Goal: Task Accomplishment & Management: Manage account settings

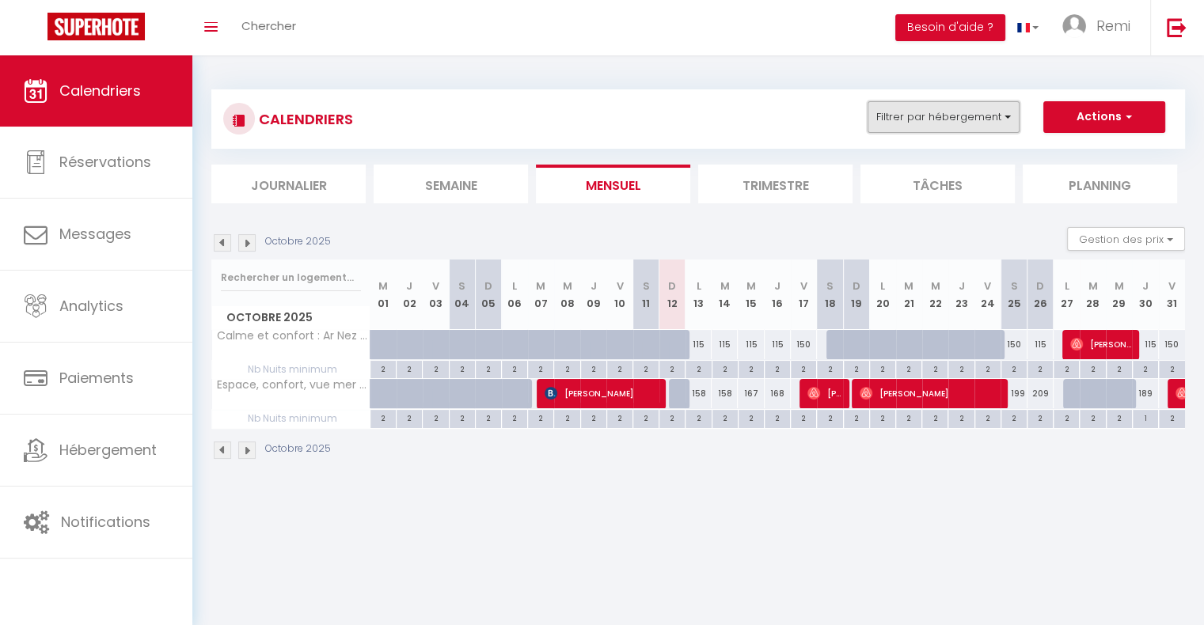
click at [911, 105] on button "Filtrer par hébergement" at bounding box center [943, 117] width 152 height 32
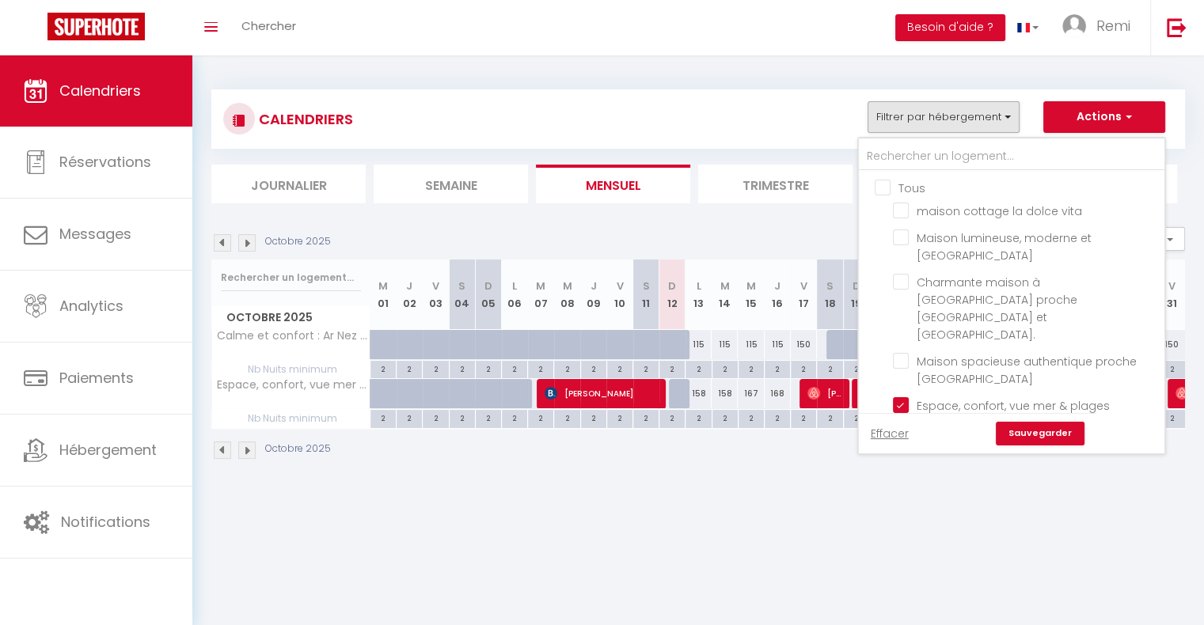
click at [891, 183] on input "Tous" at bounding box center [1027, 187] width 305 height 16
checkbox input "true"
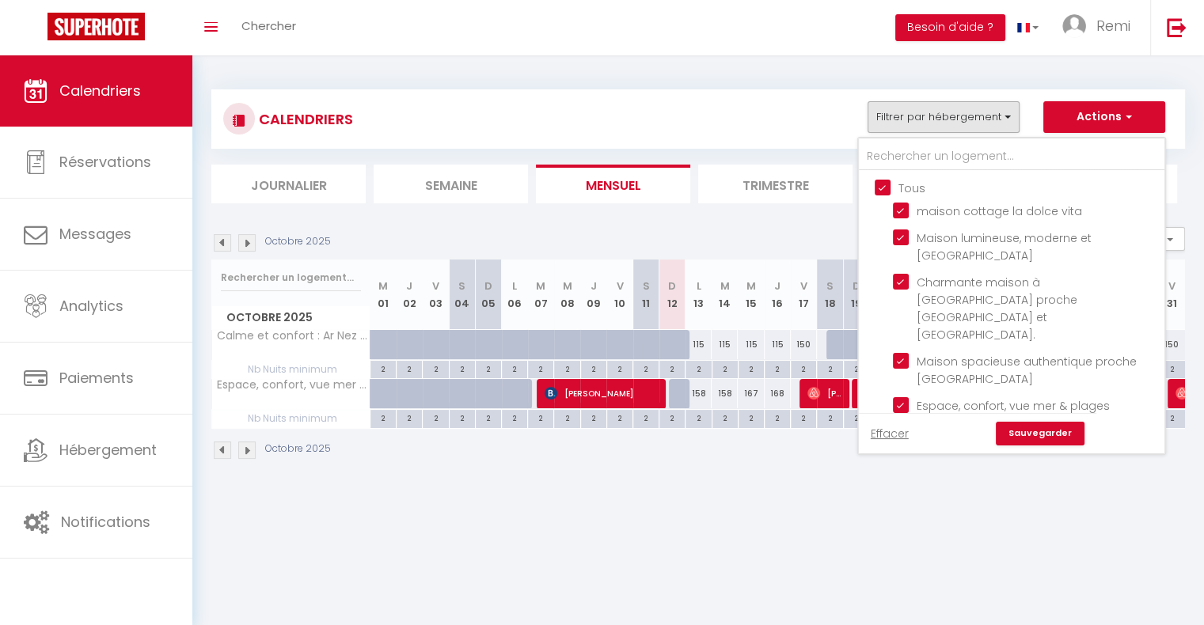
checkbox input "true"
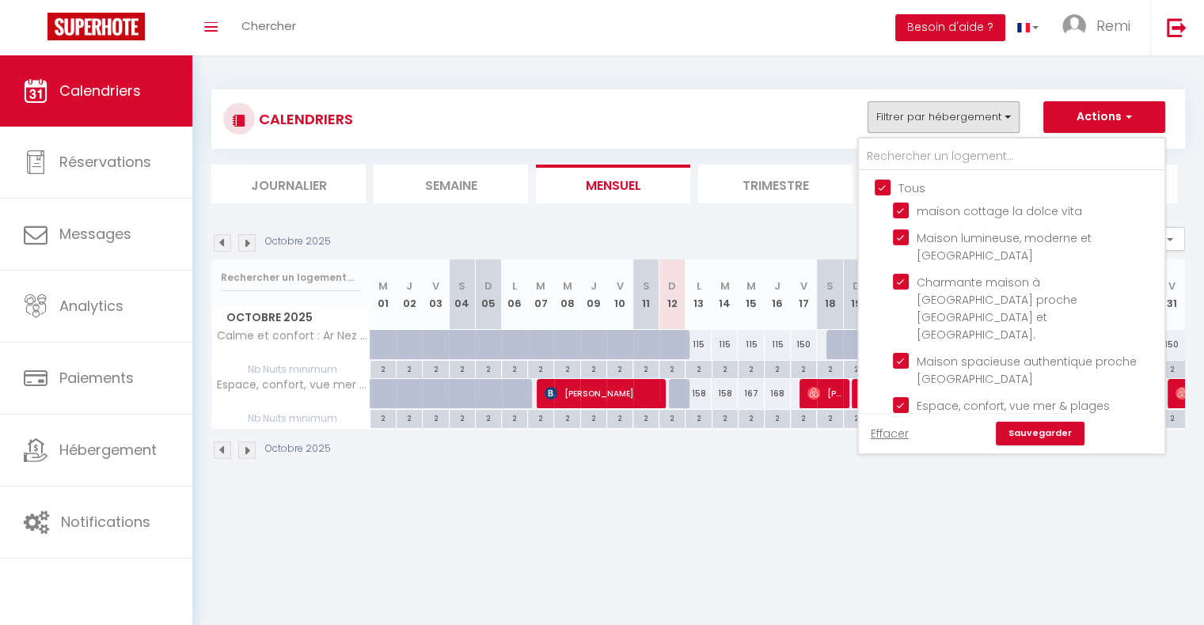
click at [1025, 430] on link "Sauvegarder" at bounding box center [1040, 434] width 89 height 24
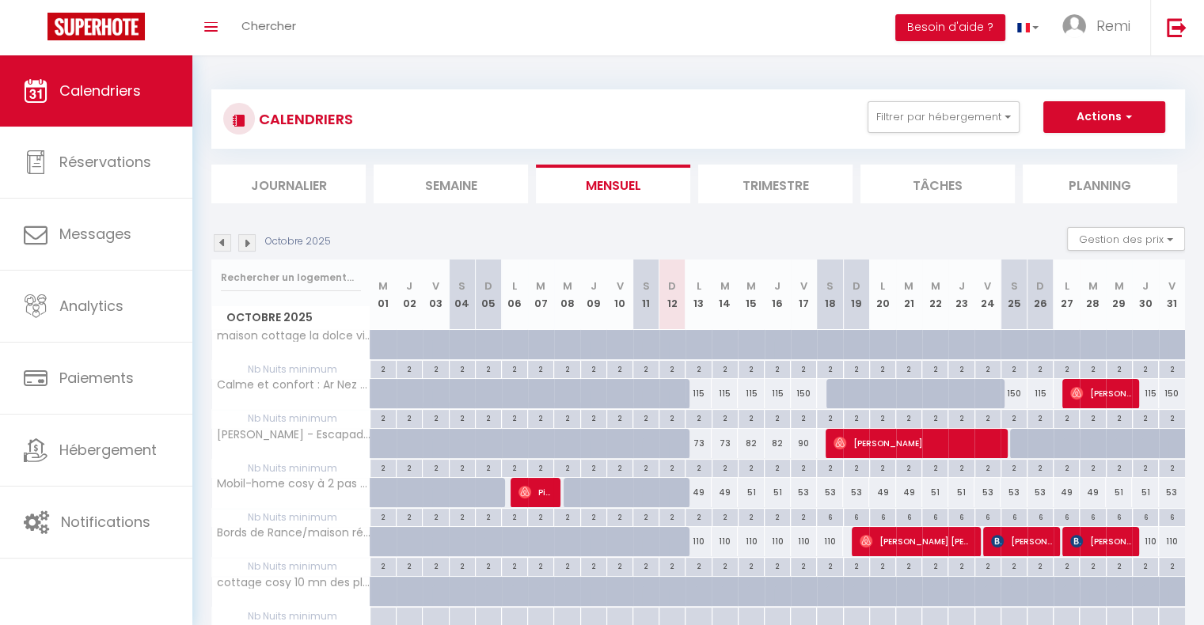
click at [560, 350] on div at bounding box center [567, 345] width 26 height 30
type input "99"
type input "Mer 08 Octobre 2025"
type input "Jeu 09 Octobre 2025"
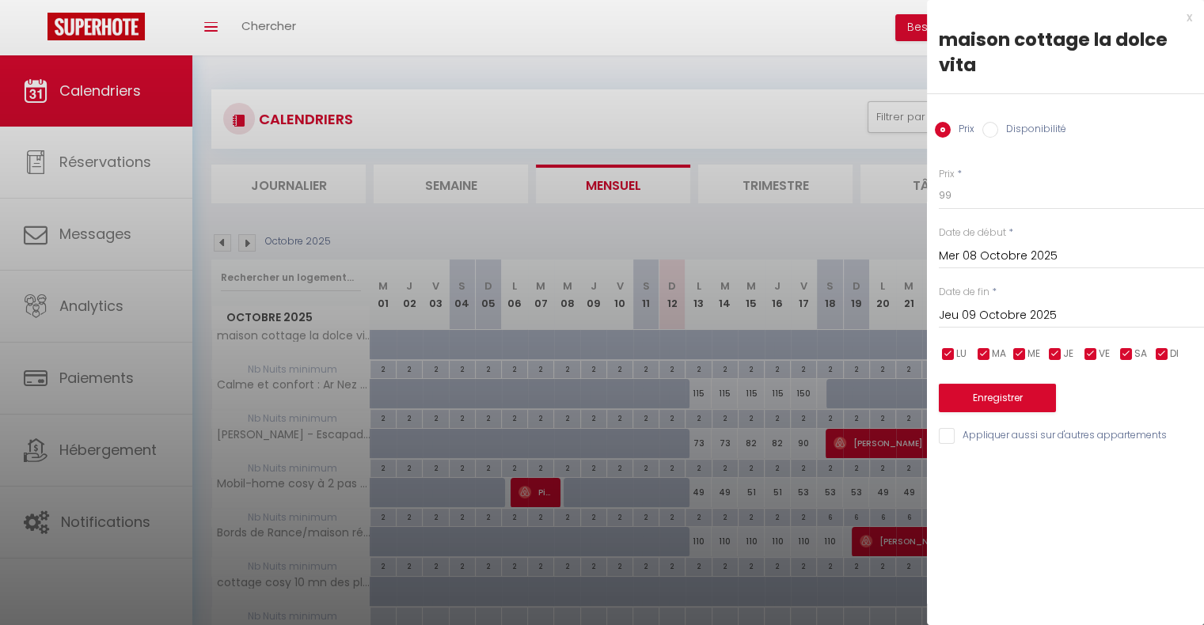
click at [1194, 17] on div "x maison cottage la dolce vita Prix Disponibilité Prix * 99 Statut * Disponible…" at bounding box center [1065, 230] width 277 height 461
click at [1189, 20] on div "x" at bounding box center [1059, 17] width 265 height 19
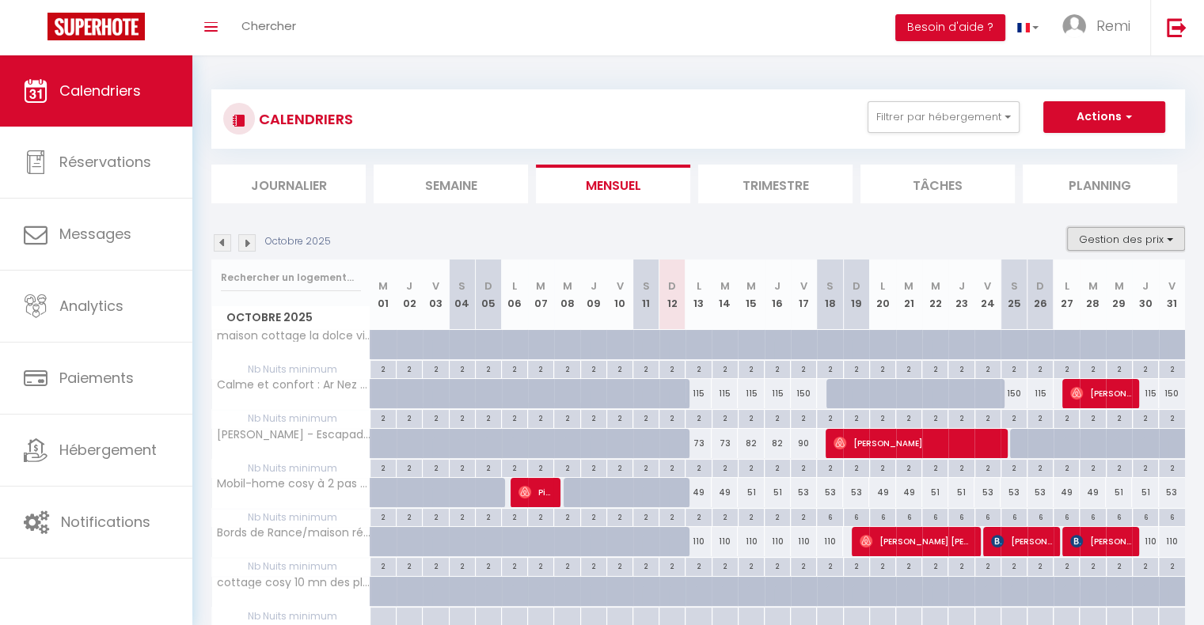
click at [1096, 240] on button "Gestion des prix" at bounding box center [1126, 239] width 118 height 24
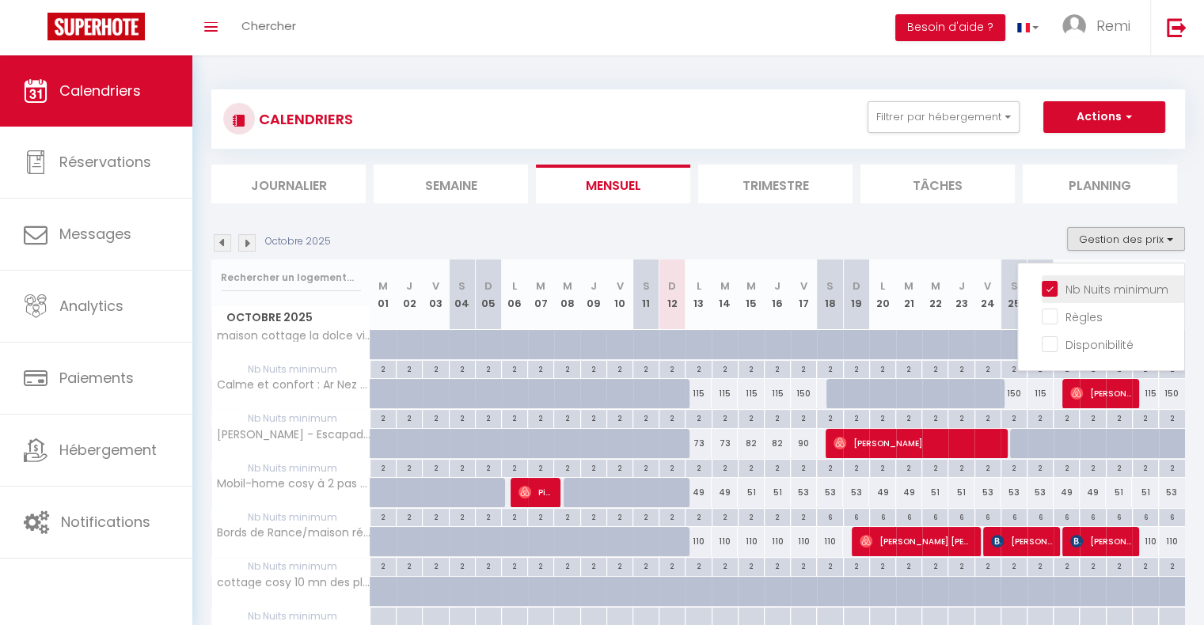
click at [1046, 290] on input "Nb Nuits minimum" at bounding box center [1113, 288] width 142 height 16
checkbox input "false"
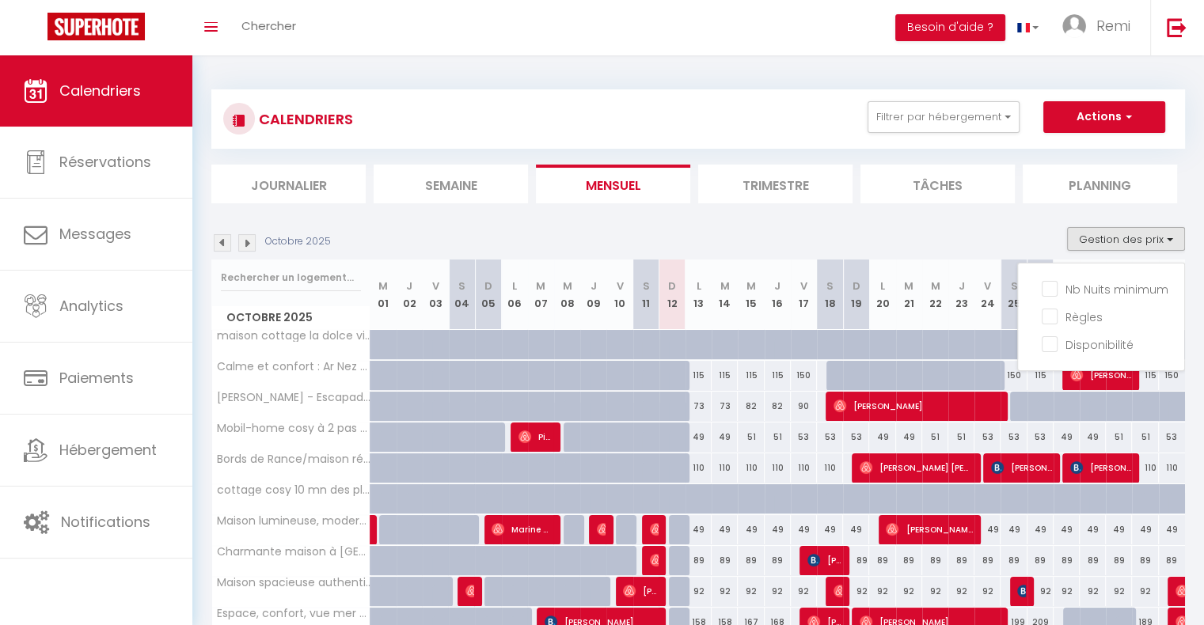
click at [727, 247] on div "Octobre 2025 Gestion des prix Nb Nuits minimum Règles Disponibilité" at bounding box center [697, 243] width 973 height 32
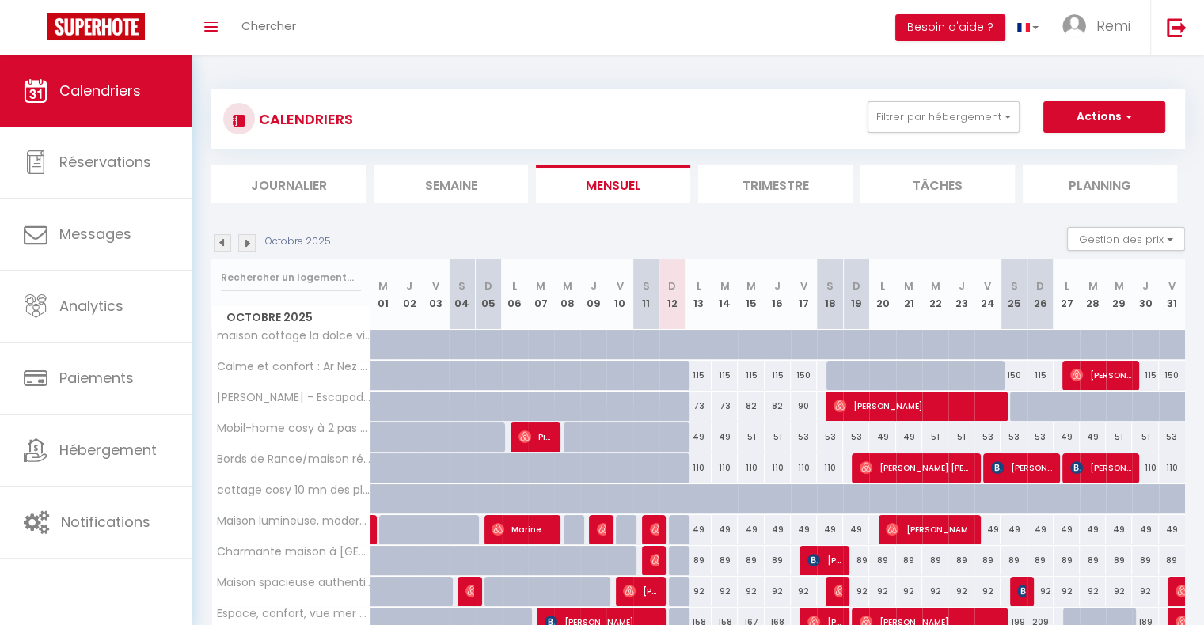
scroll to position [76, 0]
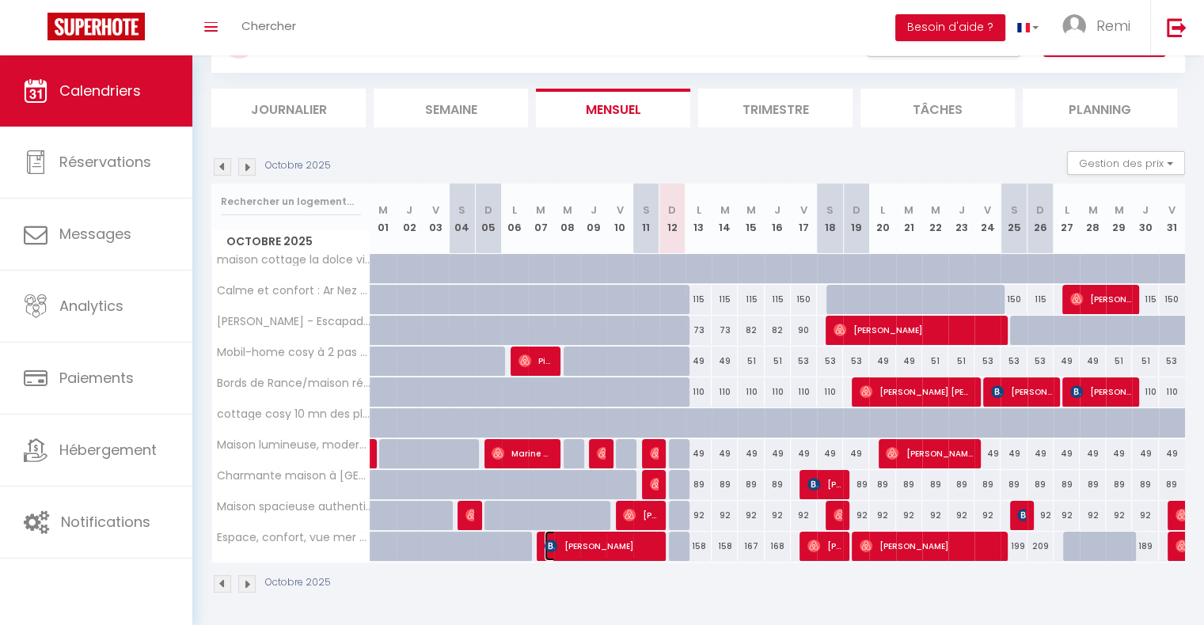
click at [647, 552] on span "[PERSON_NAME]" at bounding box center [601, 546] width 113 height 30
select select "OK"
select select "KO"
select select "0"
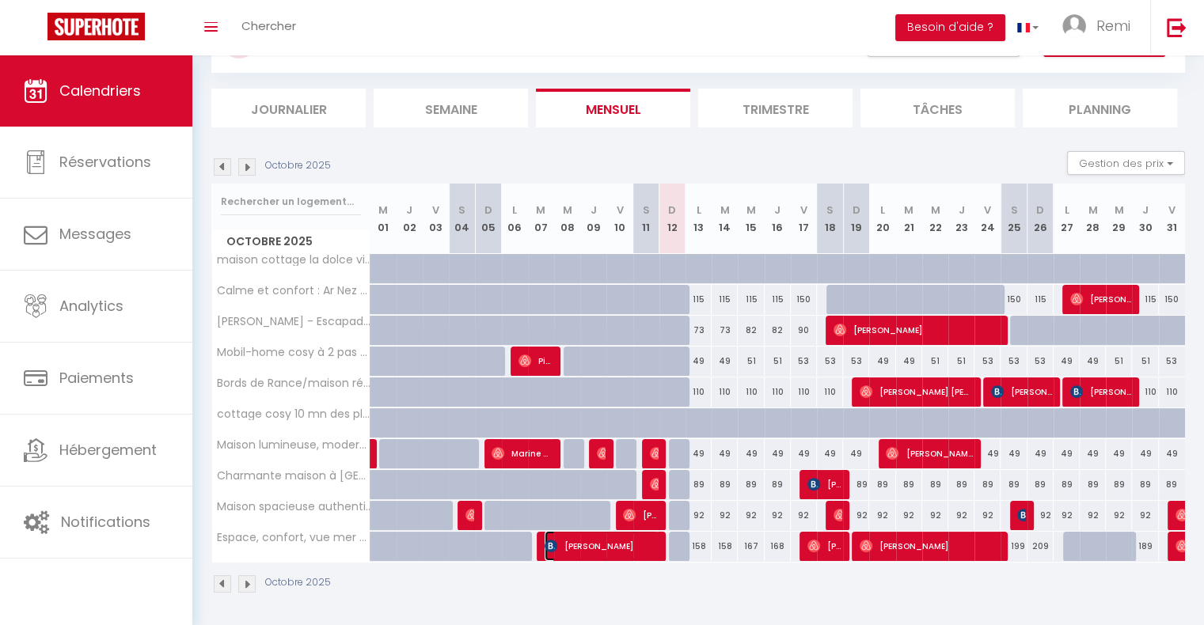
select select "1"
select select
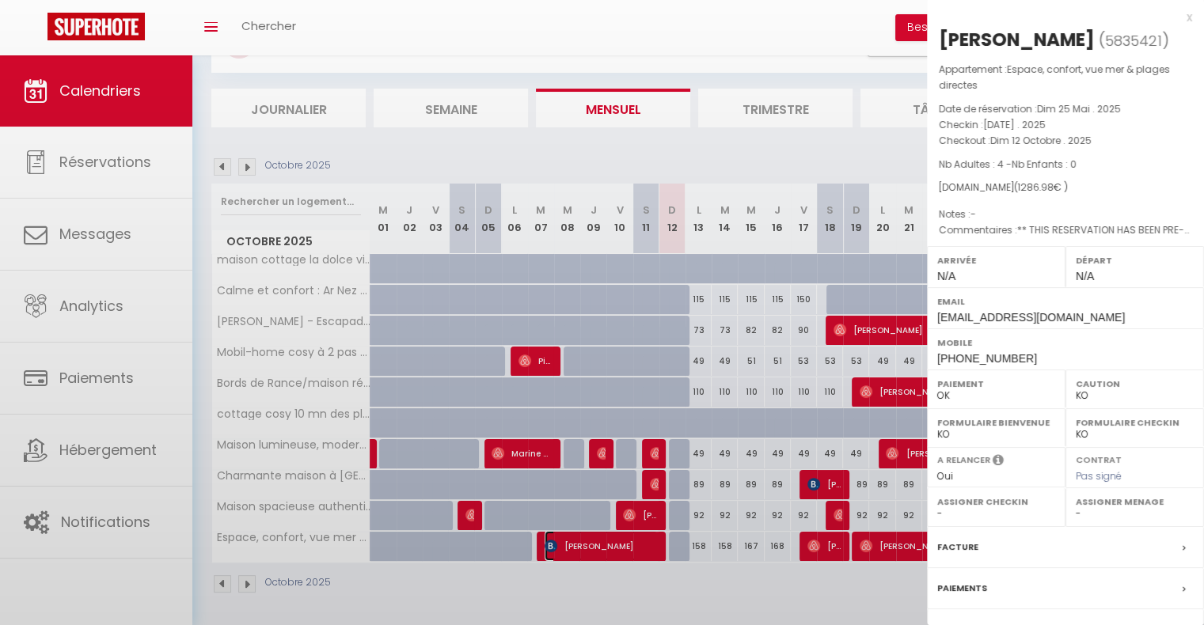
select select "40474"
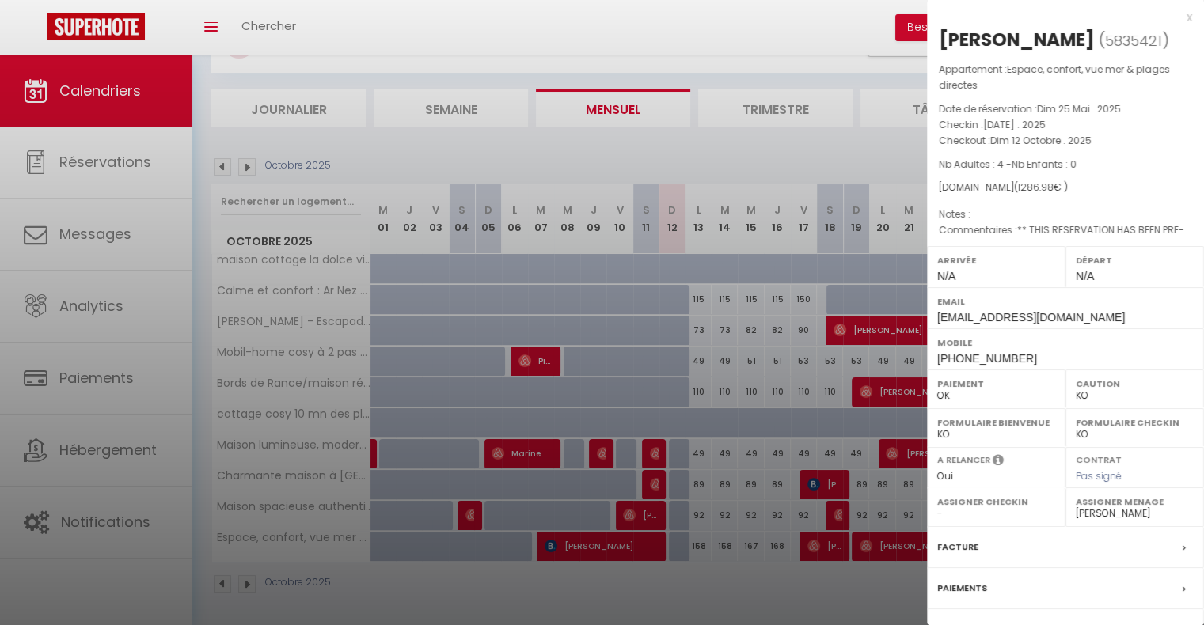
click at [1179, 17] on div "x" at bounding box center [1059, 17] width 265 height 19
